Goal: Book appointment/travel/reservation

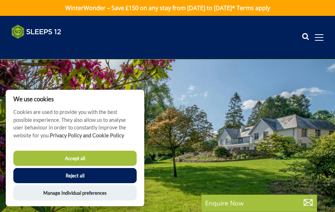
click at [57, 158] on button "Accept all" at bounding box center [74, 158] width 123 height 15
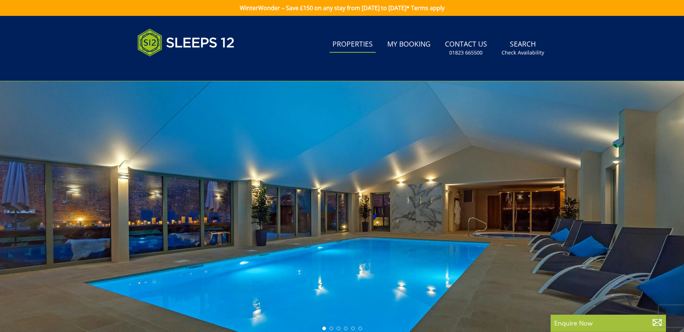
click at [344, 45] on link "Properties" at bounding box center [352, 44] width 46 height 16
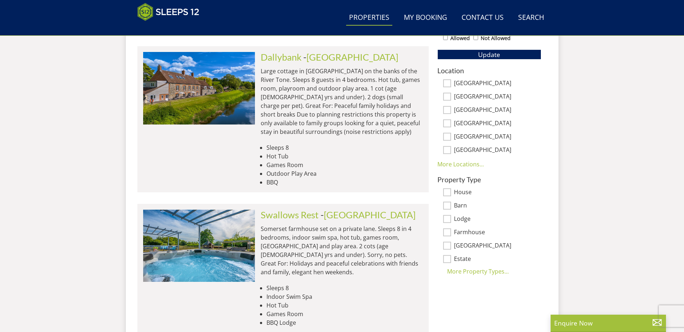
scroll to position [442, 0]
click at [344, 209] on link "[GEOGRAPHIC_DATA]" at bounding box center [370, 214] width 92 height 11
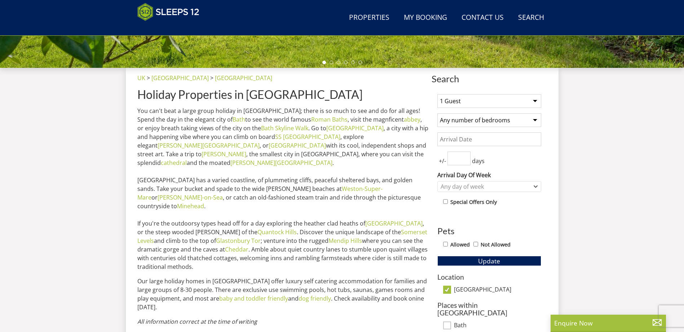
scroll to position [223, 0]
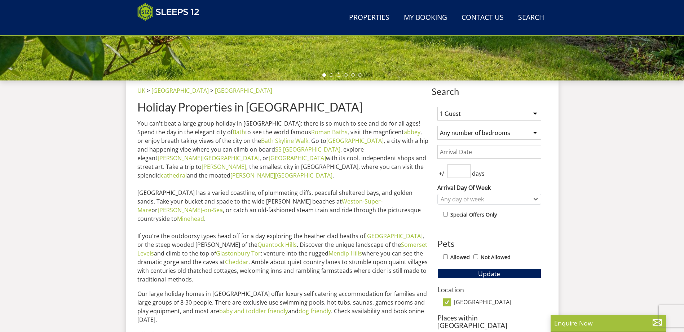
click at [533, 114] on select "1 Guest 2 Guests 3 Guests 4 Guests 5 Guests 6 Guests 7 Guests 8 Guests 9 Guests…" at bounding box center [489, 114] width 104 height 14
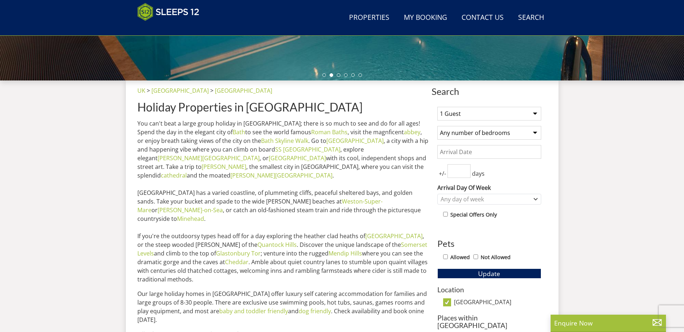
select select "9"
click at [437, 107] on select "1 Guest 2 Guests 3 Guests 4 Guests 5 Guests 6 Guests 7 Guests 8 Guests 9 Guests…" at bounding box center [489, 114] width 104 height 14
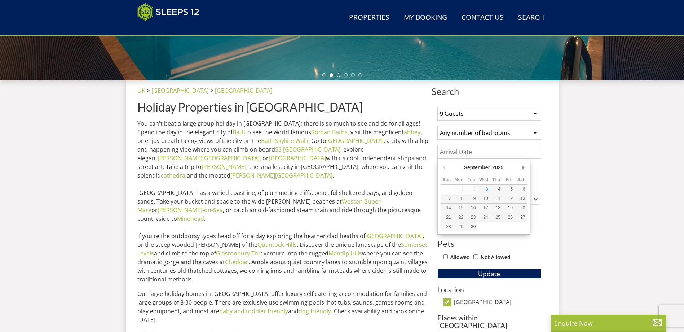
click at [513, 156] on input "Date" at bounding box center [489, 152] width 104 height 14
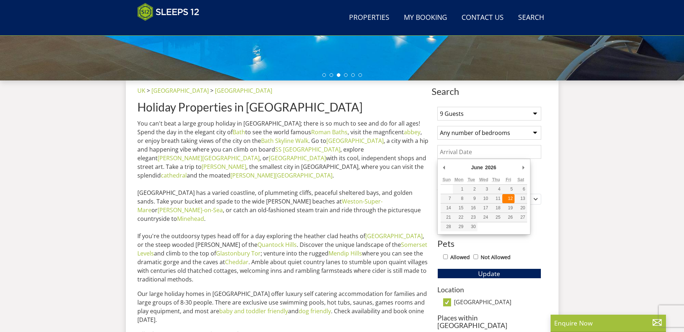
type input "12/06/2026"
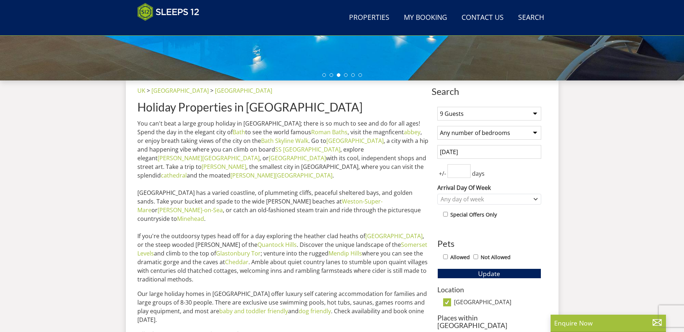
click at [461, 173] on input "number" at bounding box center [458, 171] width 23 height 14
click at [466, 170] on input "1" at bounding box center [458, 171] width 23 height 14
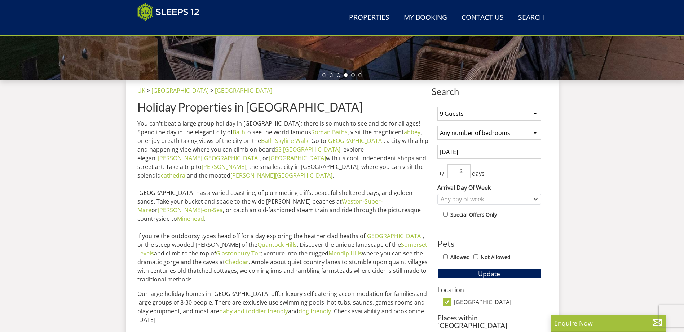
click at [466, 168] on input "2" at bounding box center [458, 171] width 23 height 14
type input "3"
click at [466, 168] on input "3" at bounding box center [458, 171] width 23 height 14
click at [532, 199] on div "Any day of week" at bounding box center [489, 198] width 104 height 11
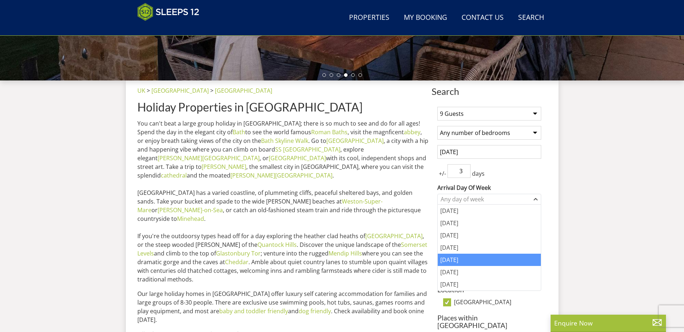
click at [473, 261] on div "[DATE]" at bounding box center [488, 259] width 103 height 12
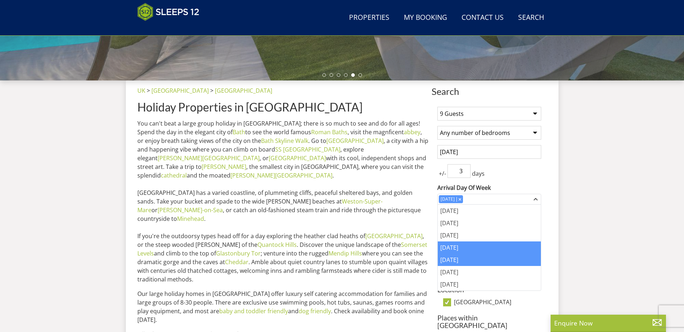
click at [453, 252] on div "[DATE]" at bounding box center [488, 247] width 103 height 12
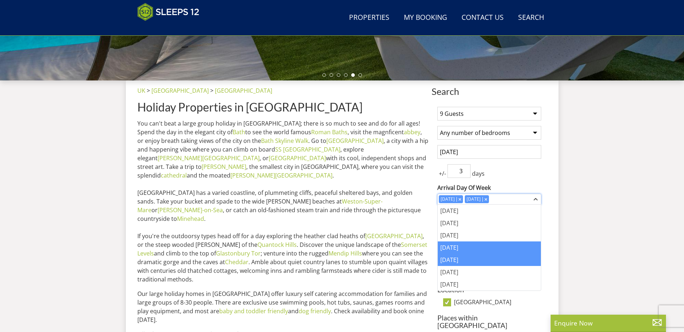
click at [462, 198] on div "Combobox" at bounding box center [459, 198] width 6 height 5
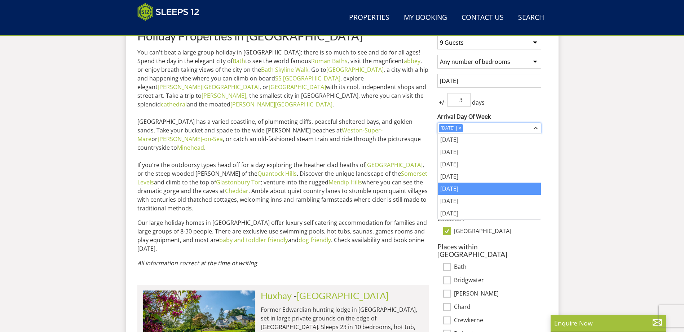
scroll to position [295, 0]
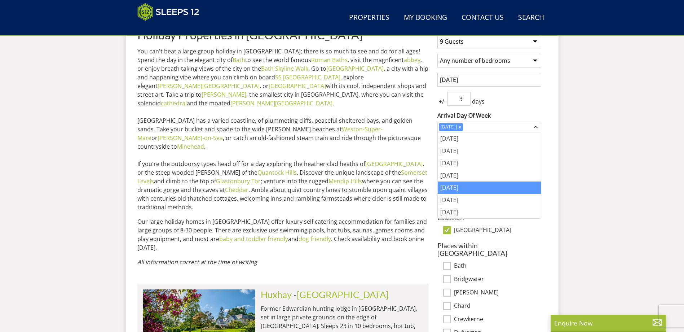
click at [532, 245] on h3 "Places within Somerset" at bounding box center [489, 248] width 104 height 15
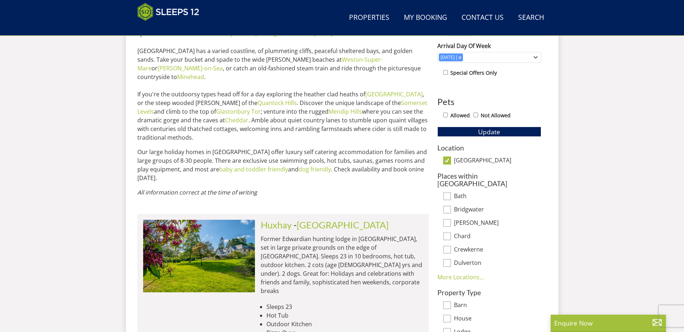
scroll to position [368, 0]
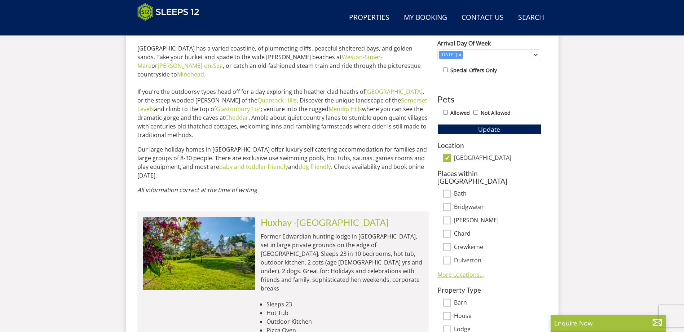
click at [476, 270] on link "More Locations..." at bounding box center [460, 274] width 46 height 8
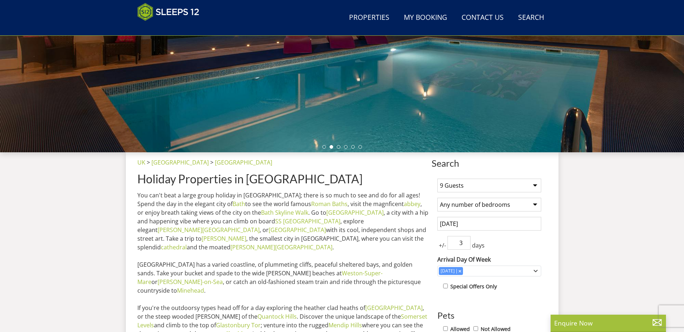
scroll to position [151, 0]
